Goal: Check status: Check status

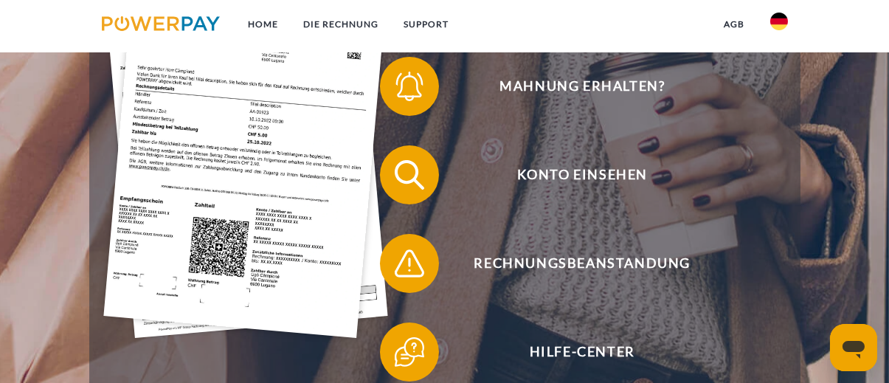
scroll to position [339, 0]
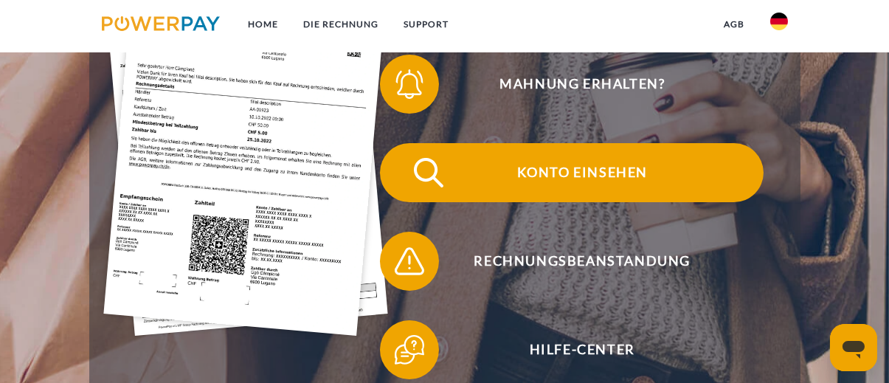
click at [609, 186] on span "Konto einsehen" at bounding box center [583, 172] width 362 height 59
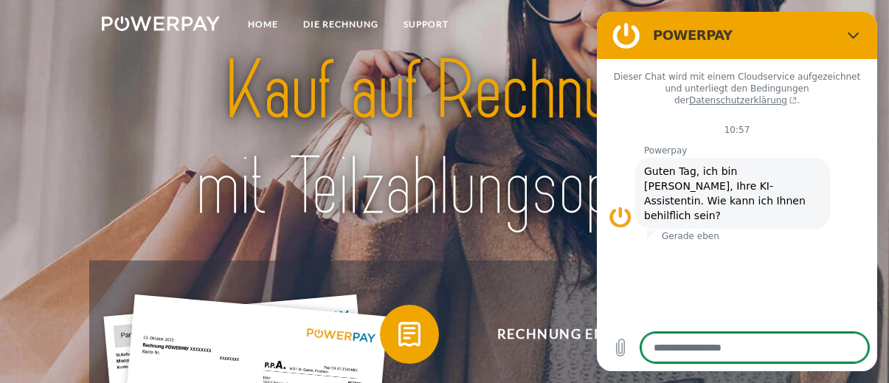
type textarea "*"
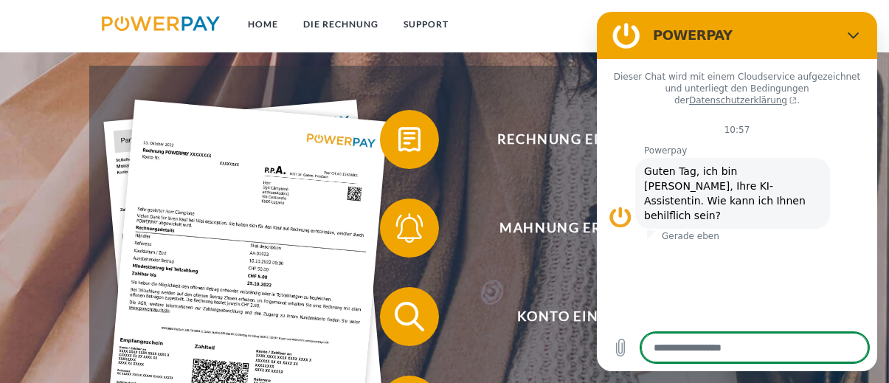
scroll to position [236, 0]
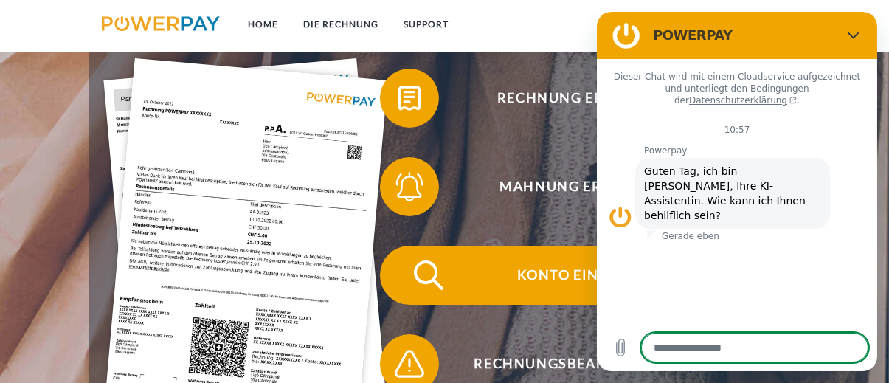
click at [535, 286] on span "Konto einsehen" at bounding box center [583, 275] width 362 height 59
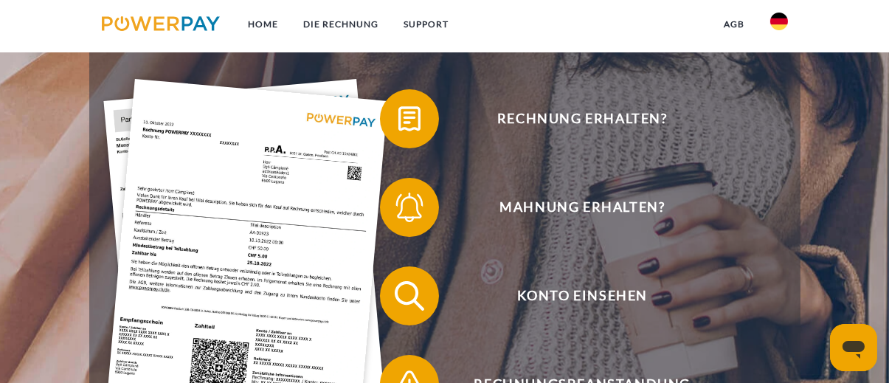
scroll to position [280, 0]
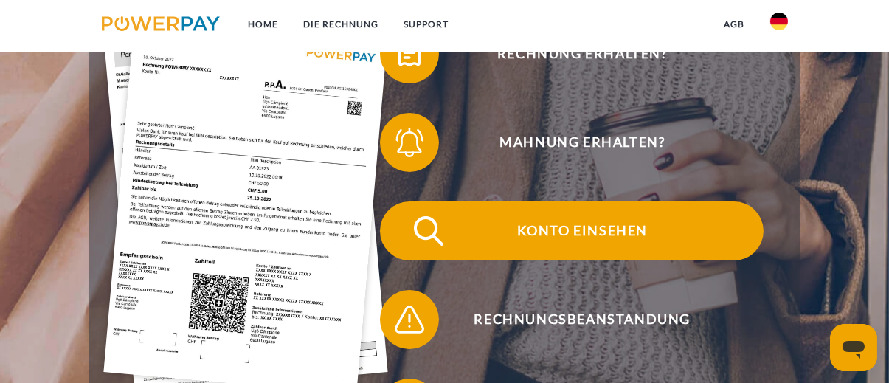
click at [587, 229] on span "Konto einsehen" at bounding box center [583, 231] width 362 height 59
